Goal: Task Accomplishment & Management: Manage account settings

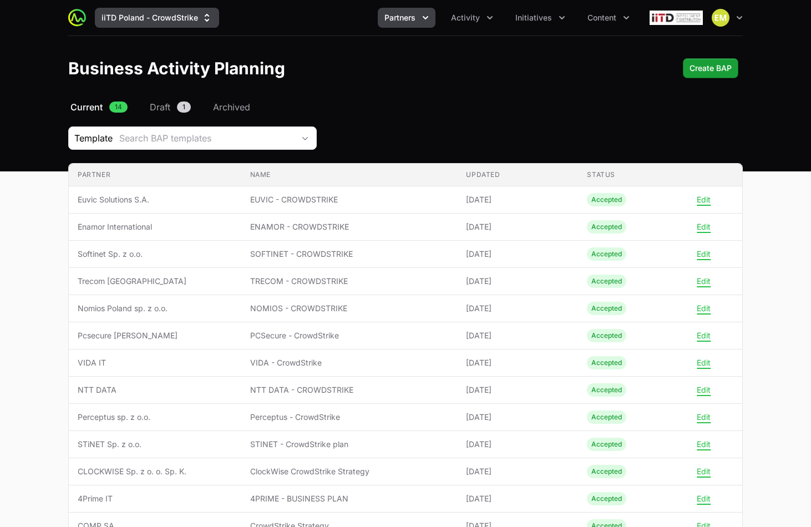
click at [181, 12] on button "iiTD Poland - CrowdStrike" at bounding box center [157, 18] width 124 height 20
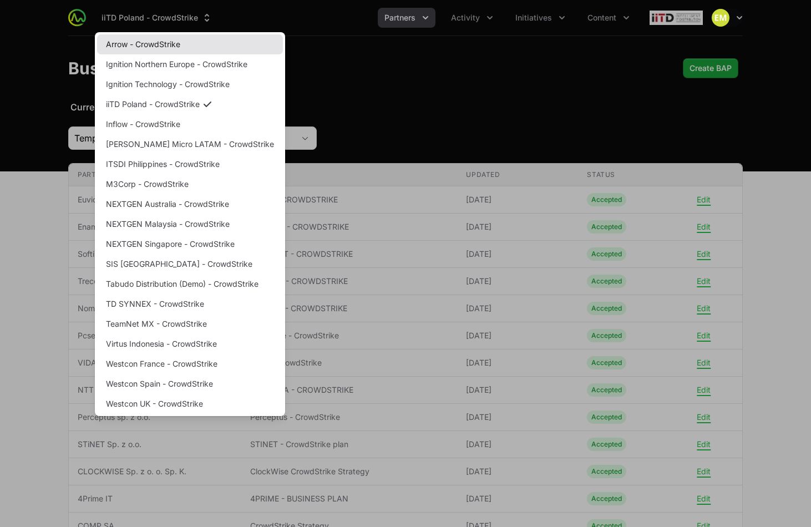
click at [170, 46] on link "Arrow - CrowdStrike" at bounding box center [190, 44] width 186 height 20
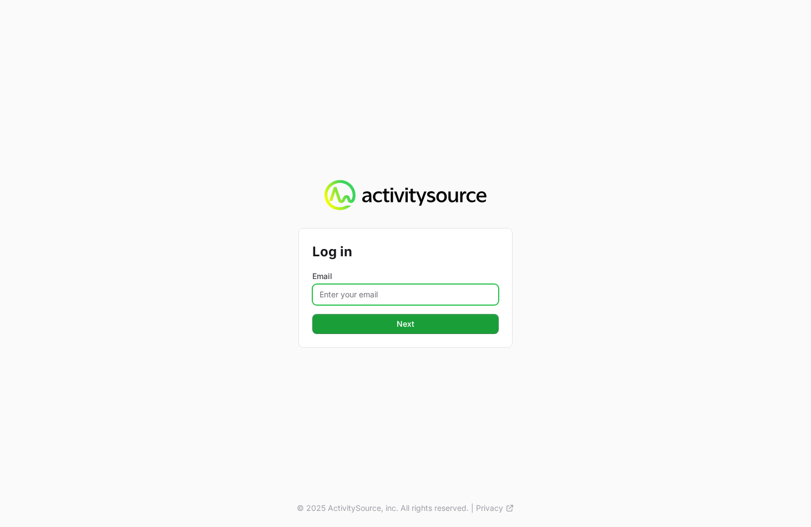
click at [409, 290] on input "Email" at bounding box center [405, 294] width 186 height 21
type input "[PERSON_NAME][EMAIL_ADDRESS][PERSON_NAME][DOMAIN_NAME]"
click at [312, 314] on button "Next" at bounding box center [405, 324] width 186 height 20
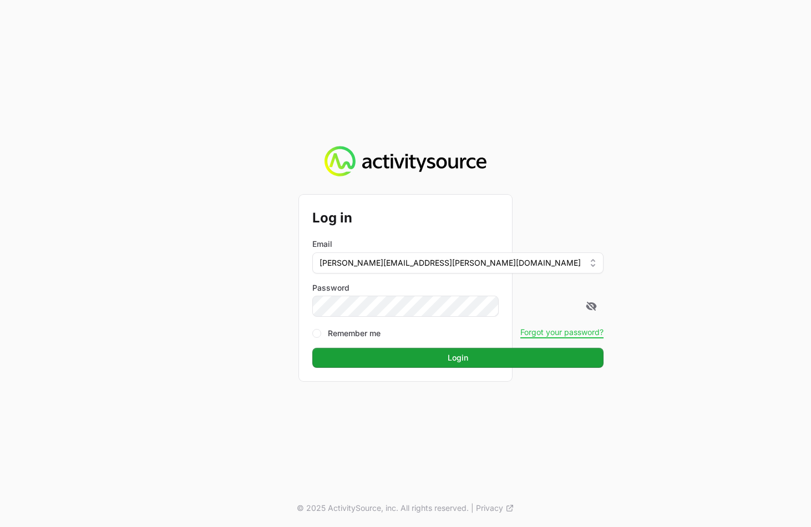
click at [312, 348] on button "Login" at bounding box center [457, 358] width 291 height 20
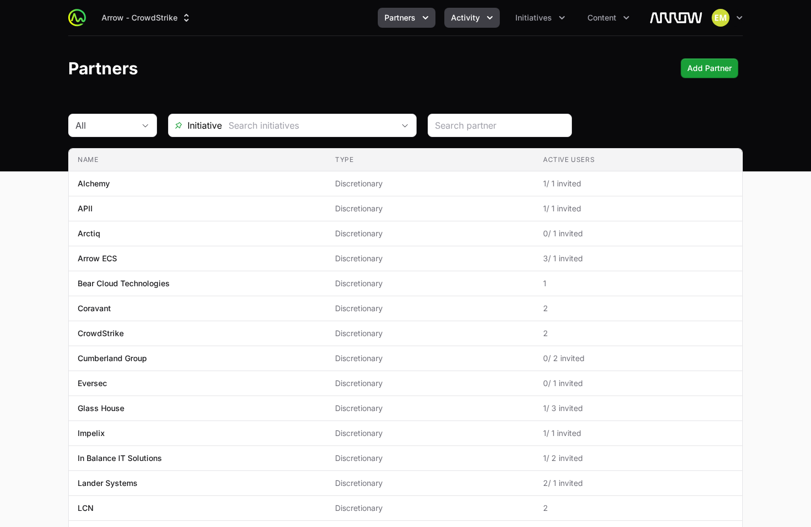
click at [463, 16] on span "Activity" at bounding box center [465, 17] width 29 height 11
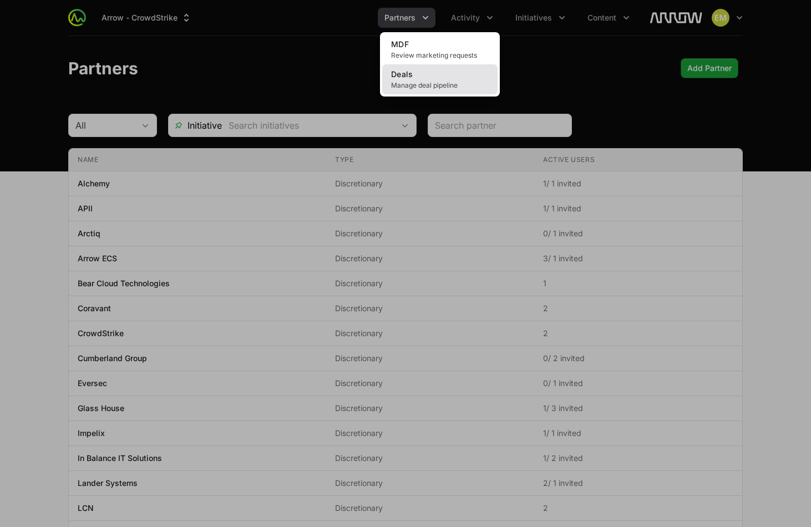
click at [439, 73] on link "Deals Manage deal pipeline" at bounding box center [439, 79] width 115 height 30
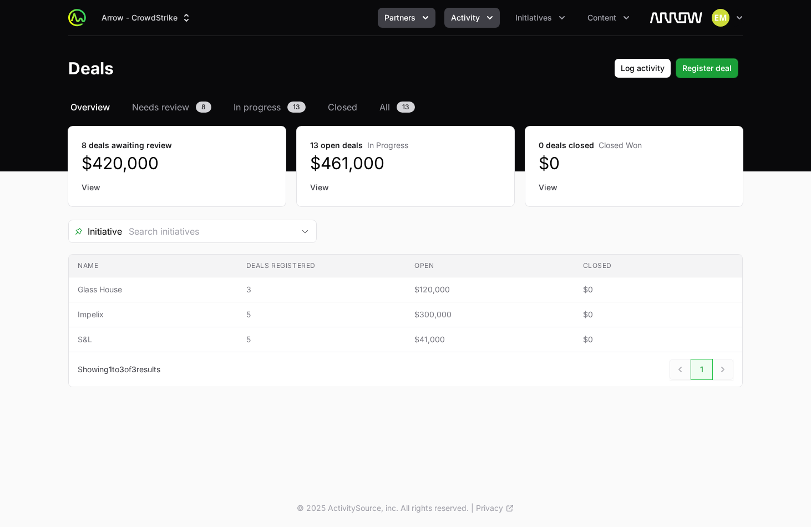
click at [423, 18] on icon "Partners menu" at bounding box center [425, 17] width 11 height 11
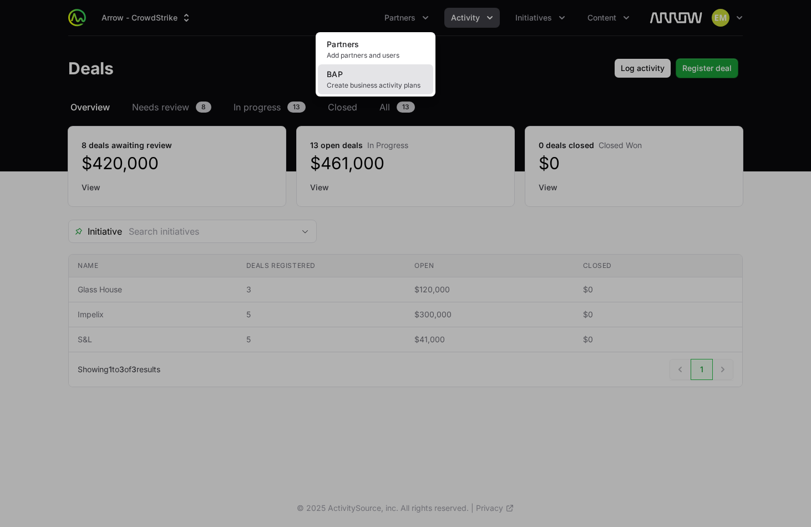
click at [414, 77] on link "BAP Create business activity plans" at bounding box center [375, 79] width 115 height 30
